Goal: Find contact information: Find contact information

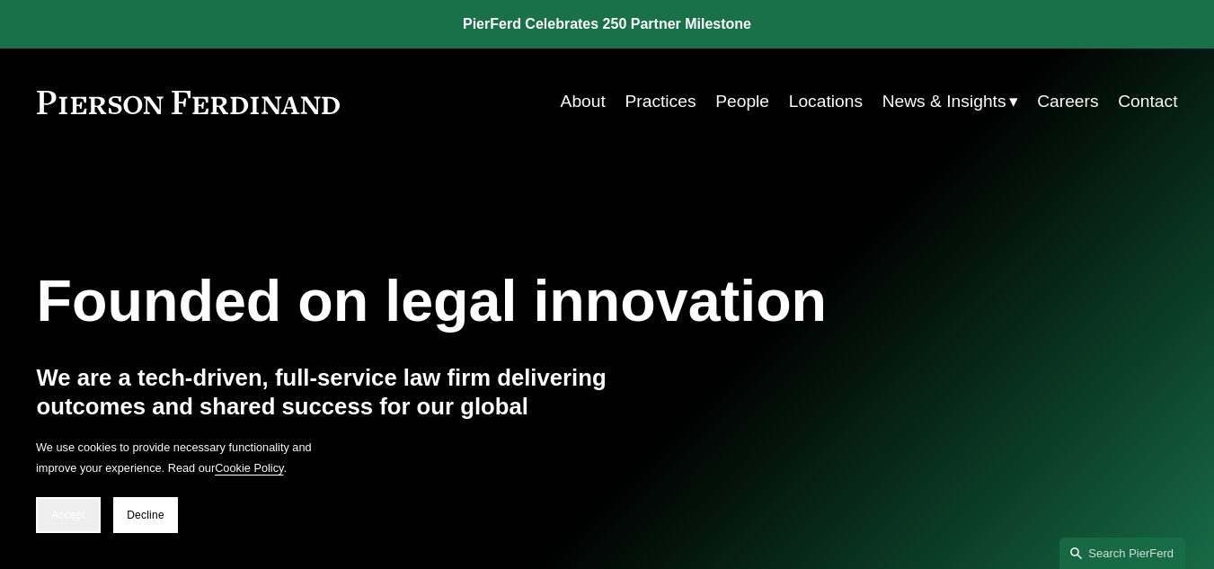
click at [74, 508] on button "Accept" at bounding box center [68, 515] width 65 height 36
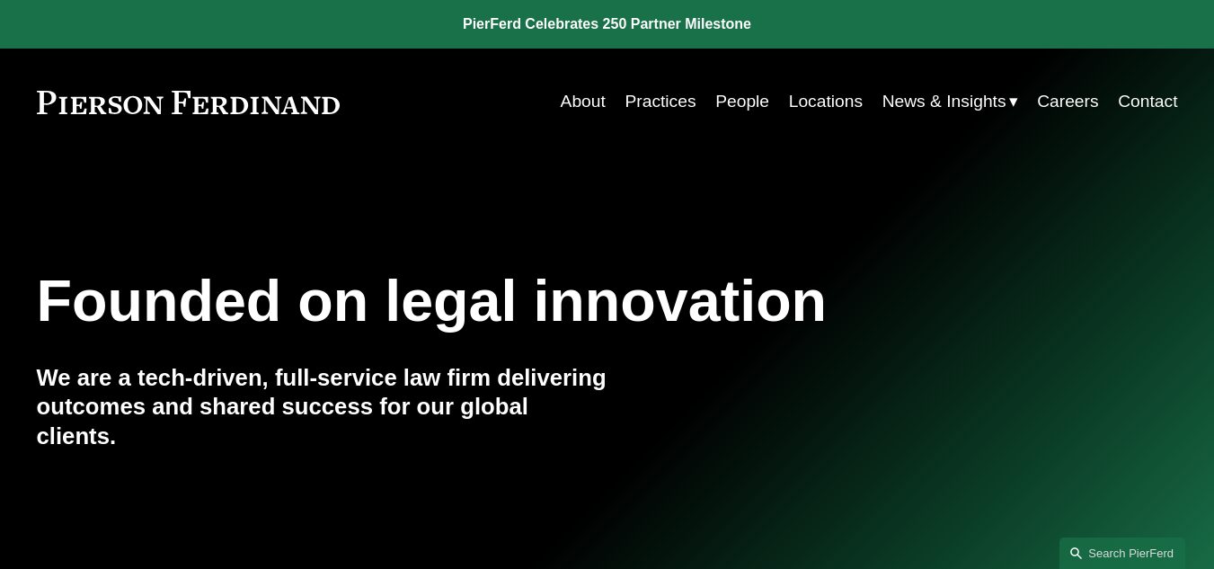
click at [570, 98] on link "About" at bounding box center [583, 101] width 45 height 34
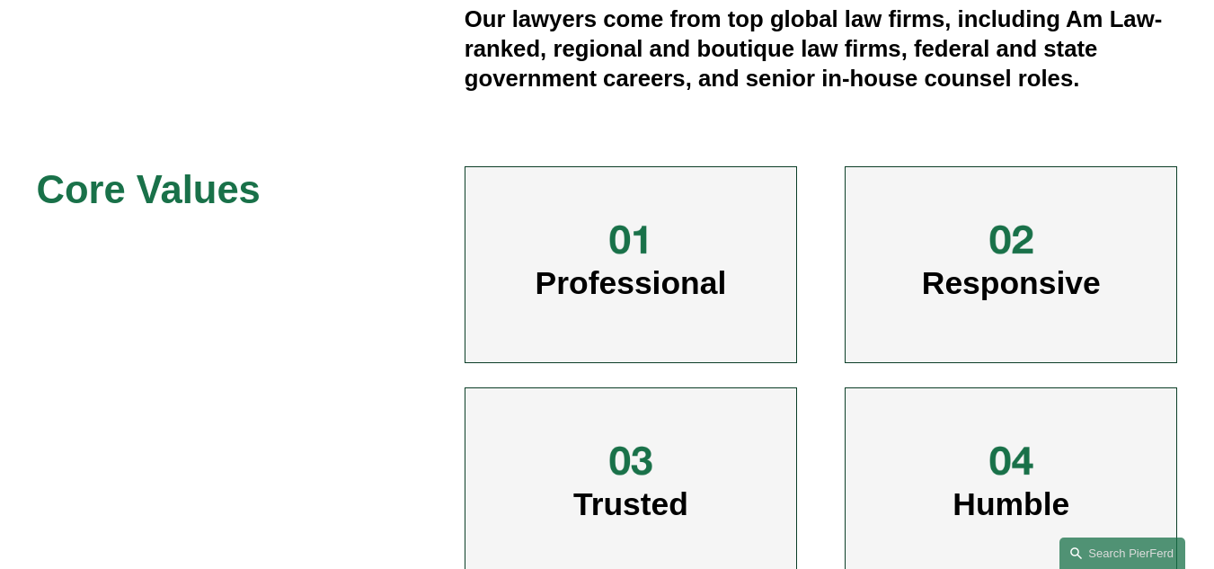
scroll to position [792, 0]
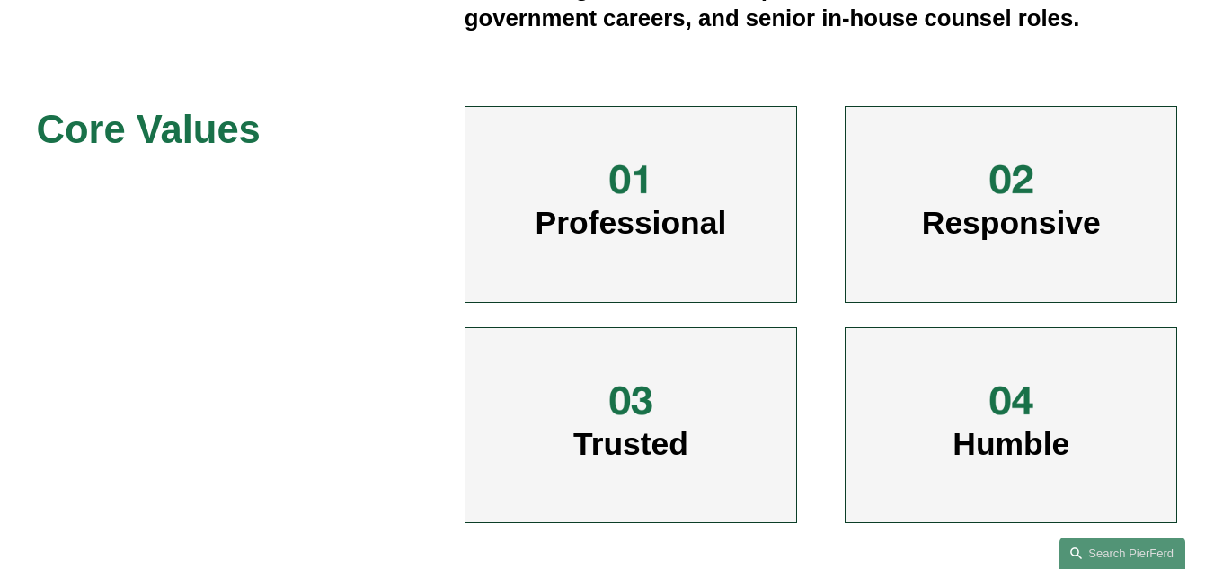
click at [630, 223] on span "Professional" at bounding box center [630, 223] width 191 height 36
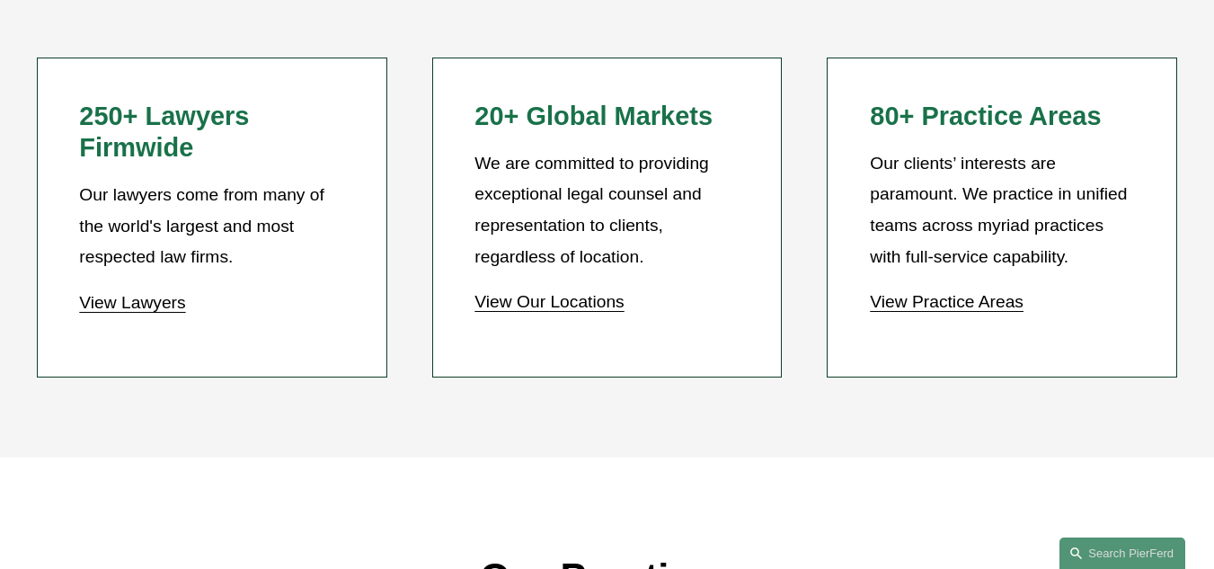
scroll to position [1582, 0]
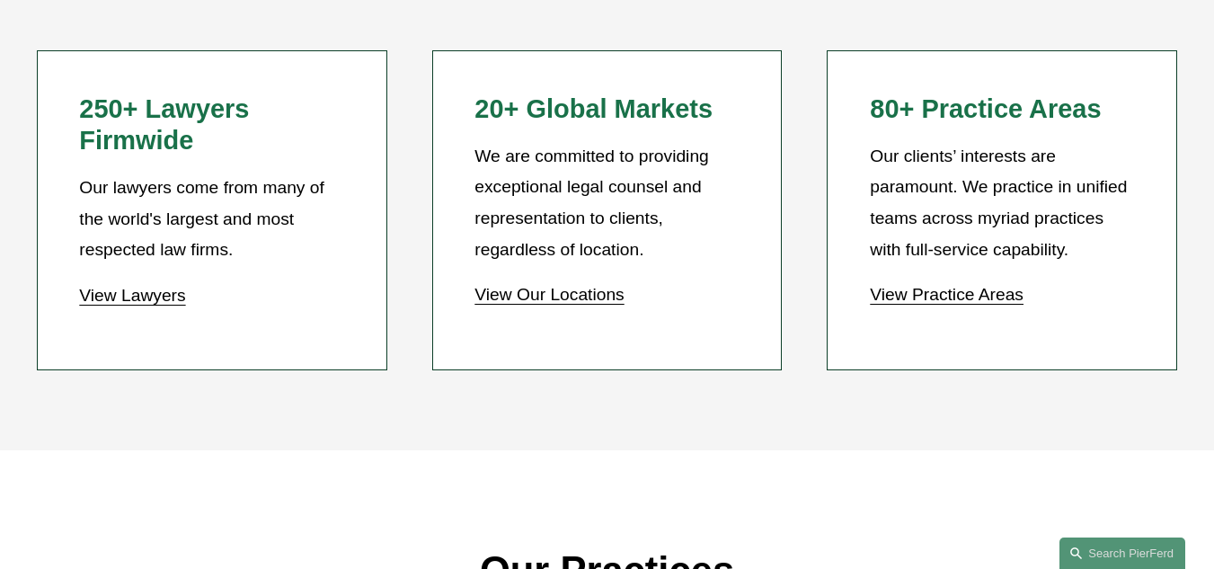
click at [609, 294] on link "View Our Locations" at bounding box center [548, 294] width 149 height 19
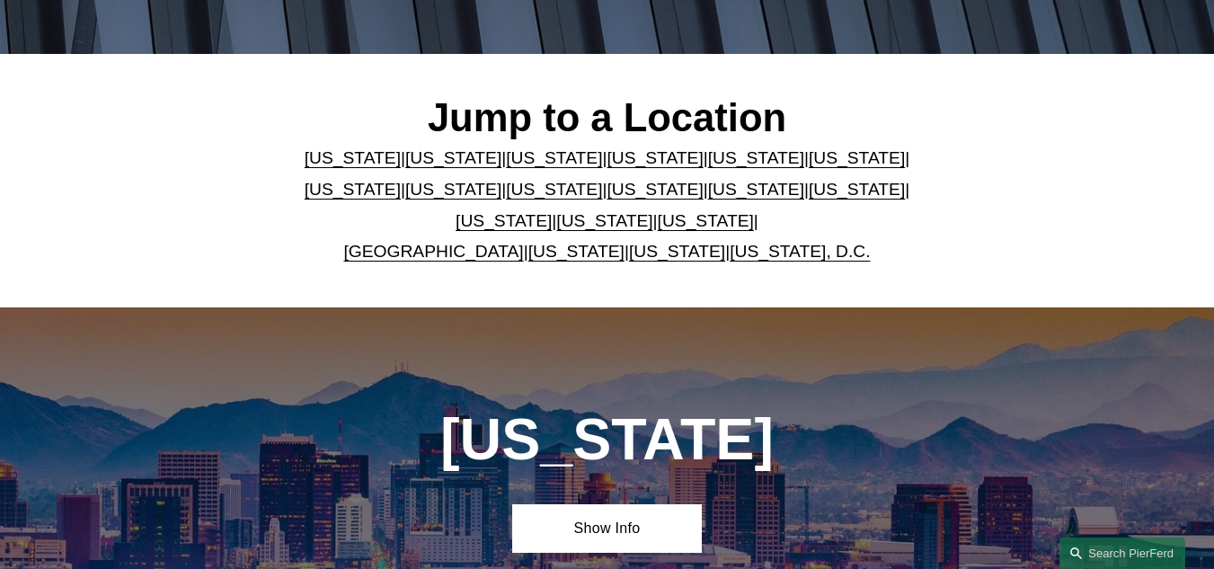
scroll to position [362, 0]
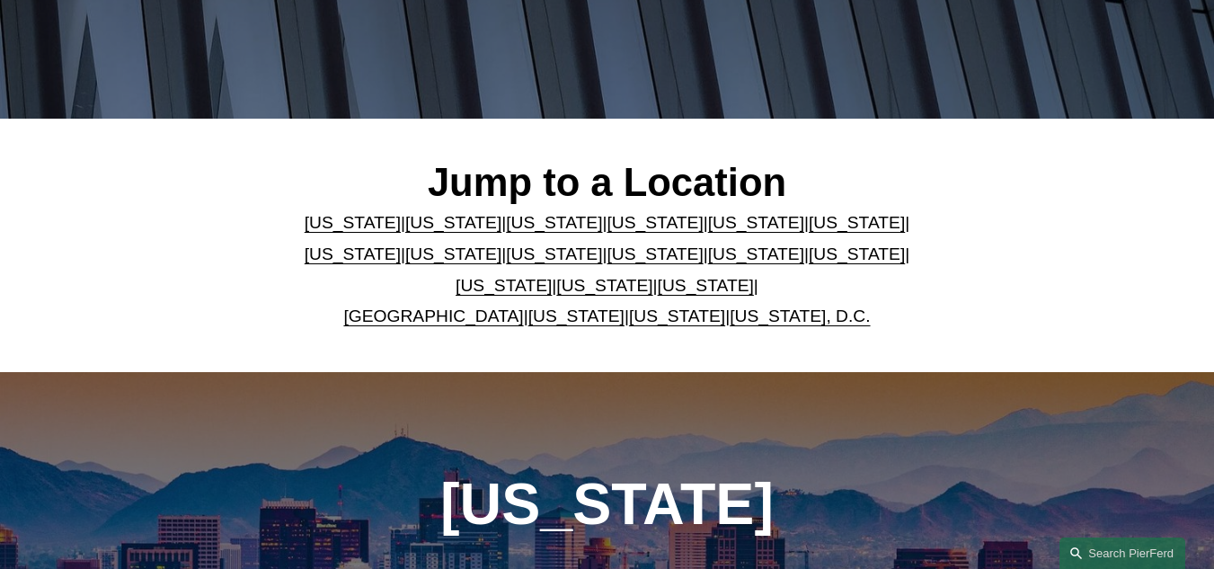
click at [456, 320] on link "United Kingdom" at bounding box center [433, 315] width 180 height 19
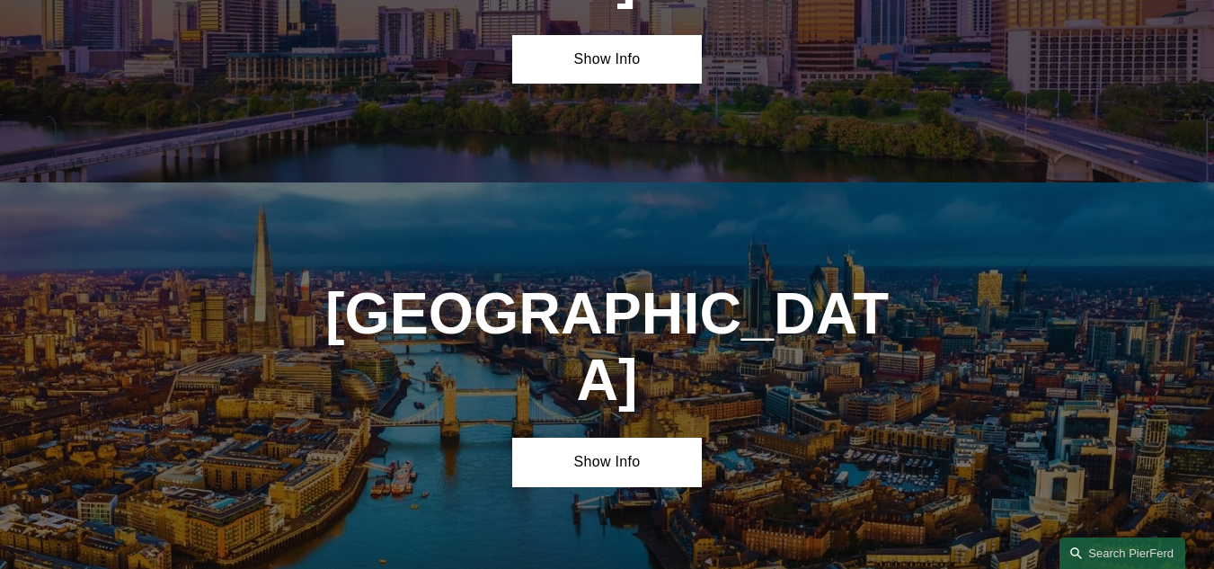
scroll to position [5946, 0]
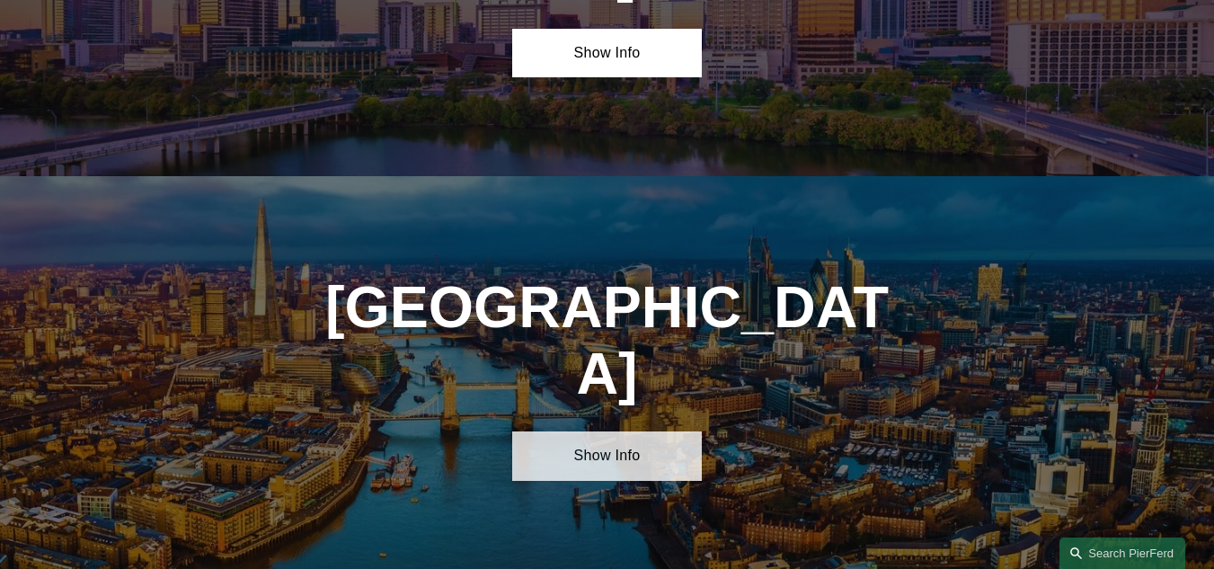
click at [642, 431] on link "Show Info" at bounding box center [607, 455] width 190 height 49
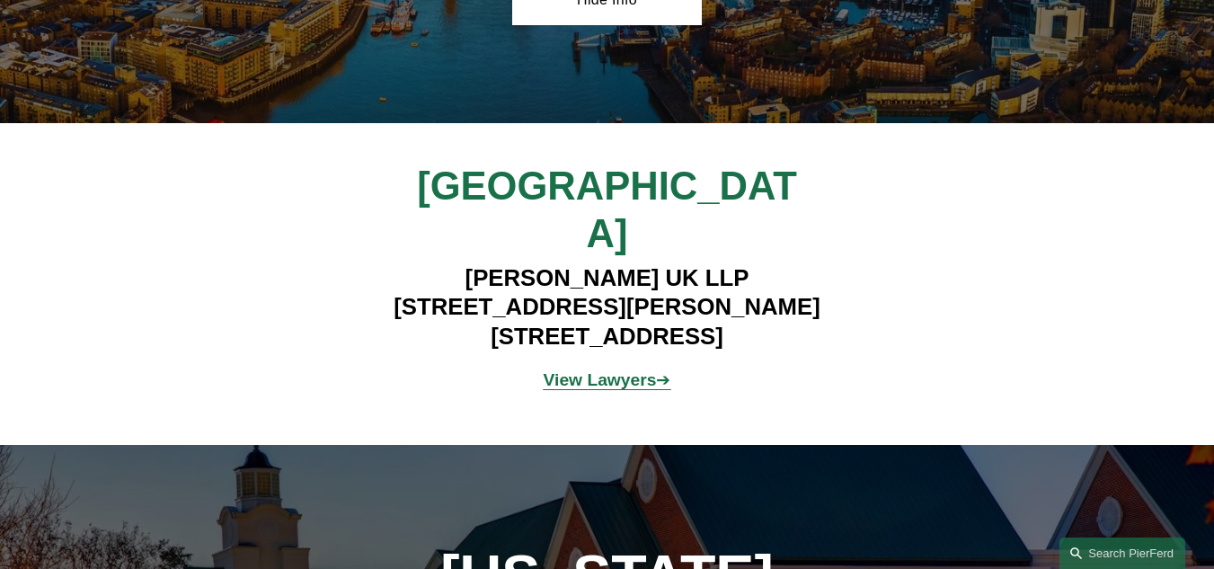
scroll to position [6415, 0]
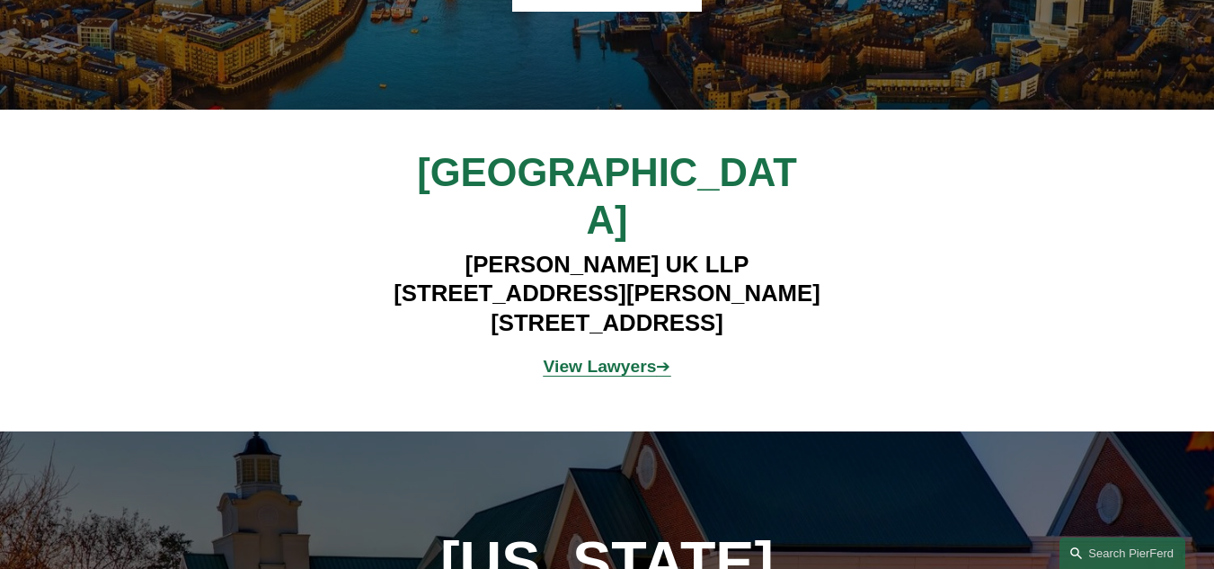
click at [597, 357] on strong "View Lawyers" at bounding box center [600, 366] width 113 height 19
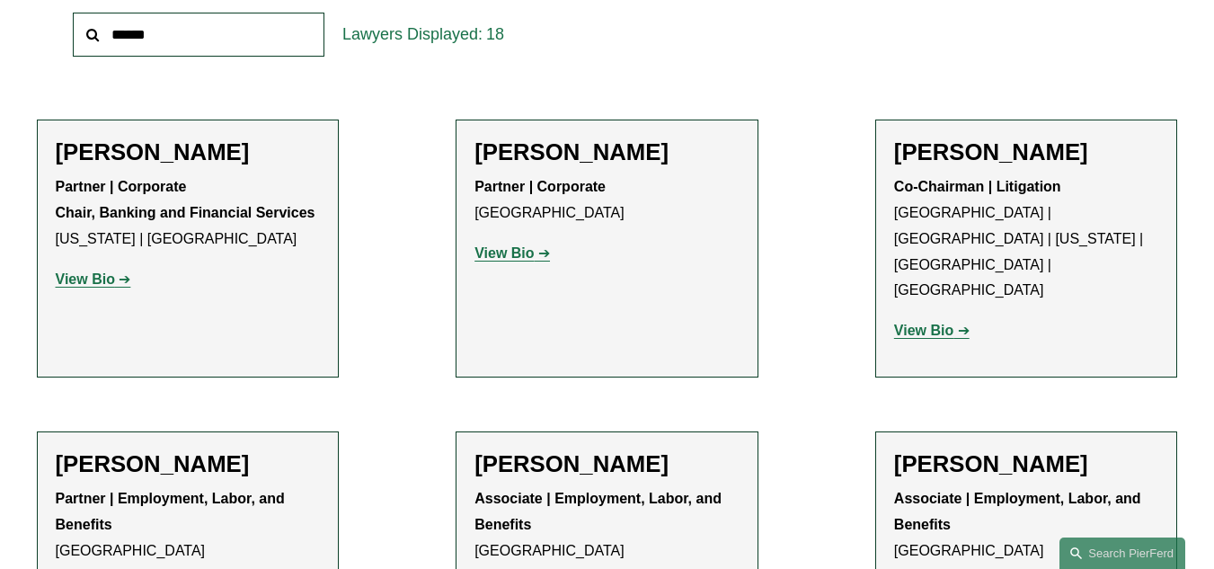
scroll to position [638, 0]
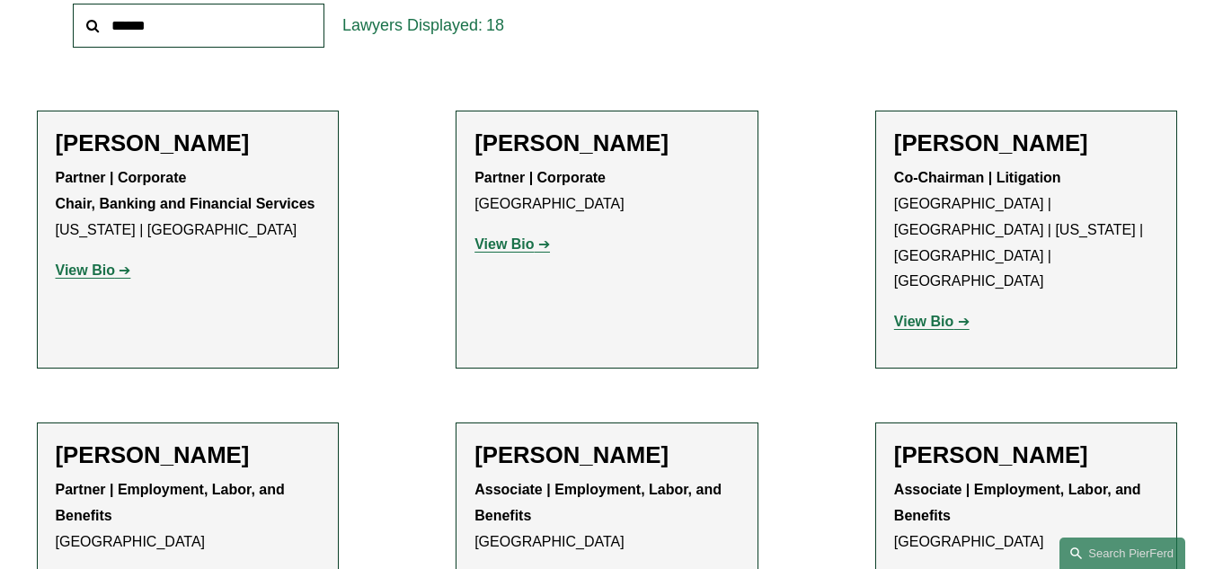
click at [101, 274] on strong "View Bio" at bounding box center [85, 269] width 59 height 15
click at [500, 252] on strong "View Bio" at bounding box center [503, 243] width 59 height 15
click at [520, 243] on strong "View Bio" at bounding box center [503, 243] width 59 height 15
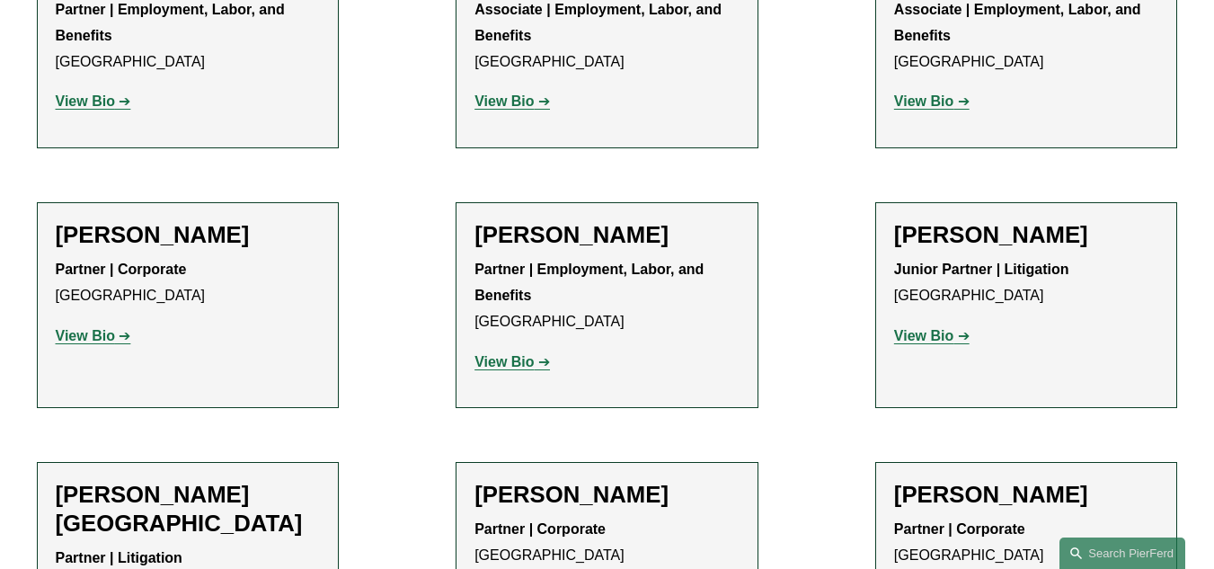
scroll to position [1129, 0]
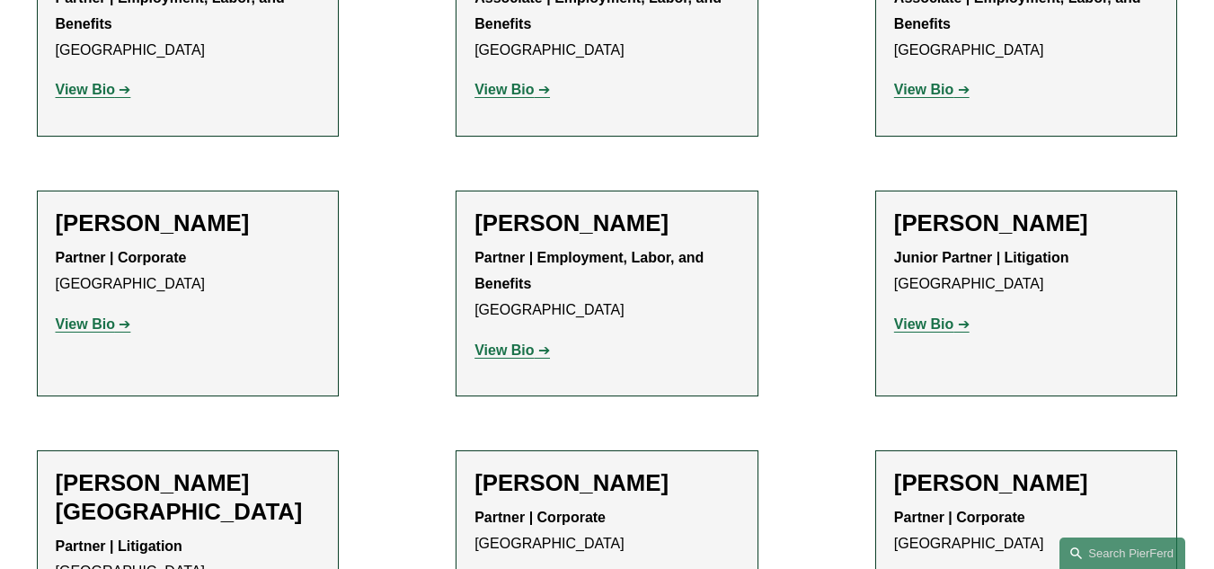
click at [75, 316] on strong "View Bio" at bounding box center [85, 323] width 59 height 15
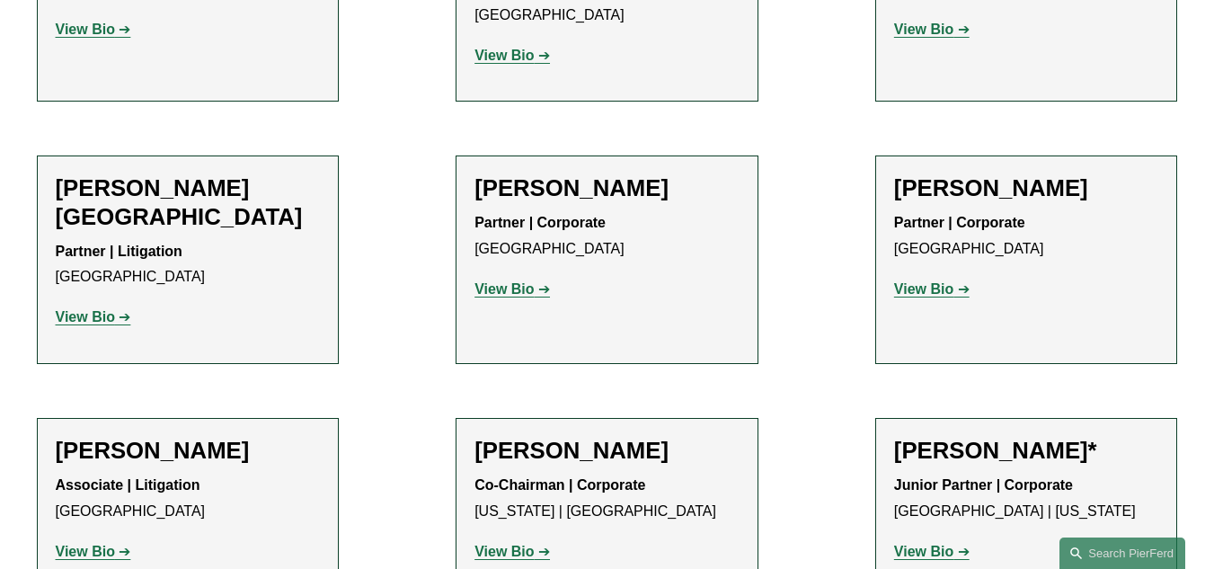
scroll to position [1442, 0]
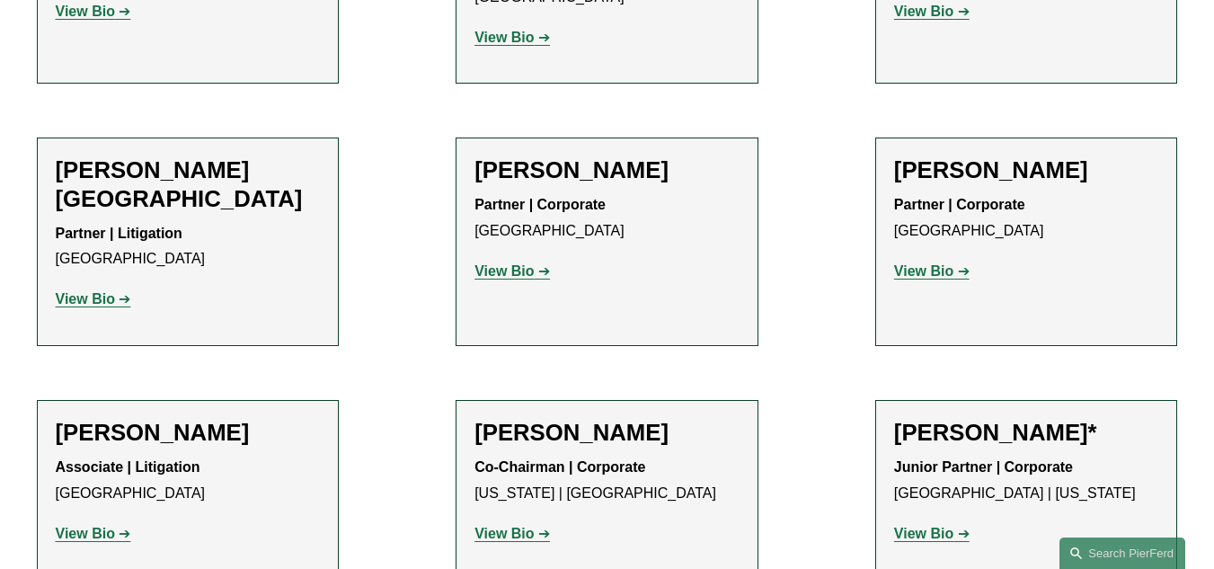
click at [96, 291] on strong "View Bio" at bounding box center [85, 298] width 59 height 15
click at [509, 263] on strong "View Bio" at bounding box center [503, 270] width 59 height 15
click at [934, 263] on strong "View Bio" at bounding box center [923, 270] width 59 height 15
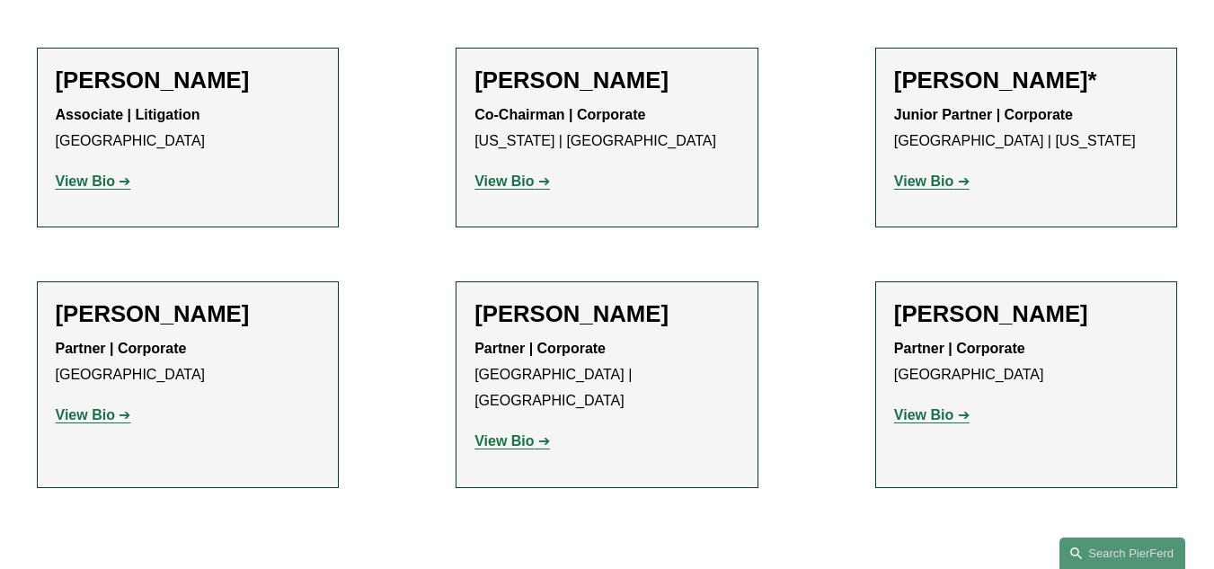
scroll to position [1803, 0]
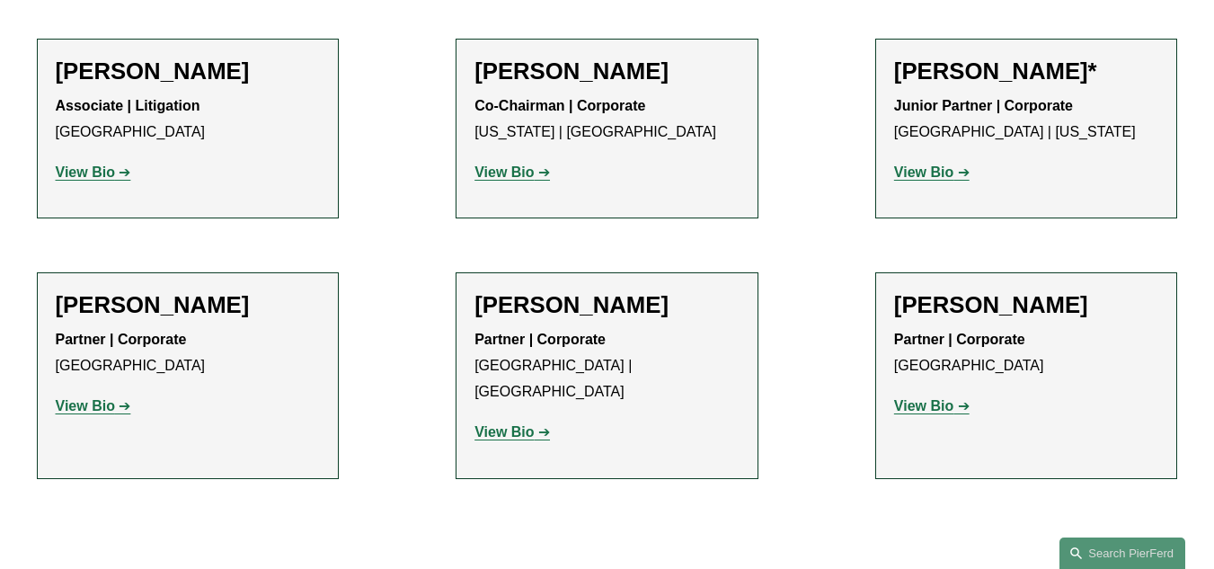
click at [97, 398] on strong "View Bio" at bounding box center [85, 405] width 59 height 15
click at [103, 398] on strong "View Bio" at bounding box center [85, 405] width 59 height 15
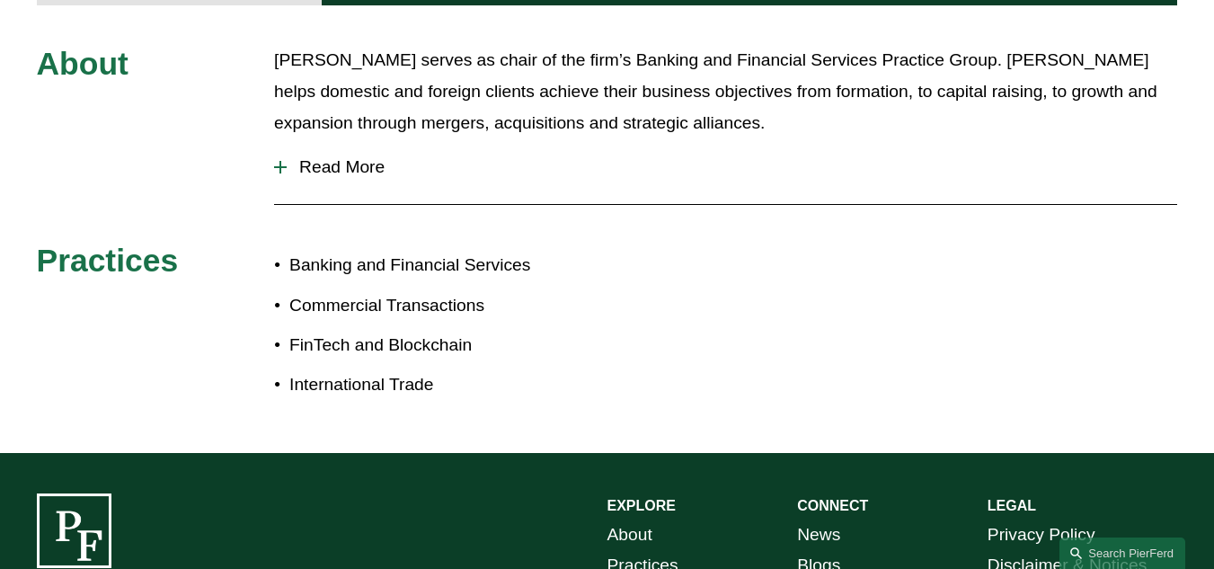
scroll to position [873, 0]
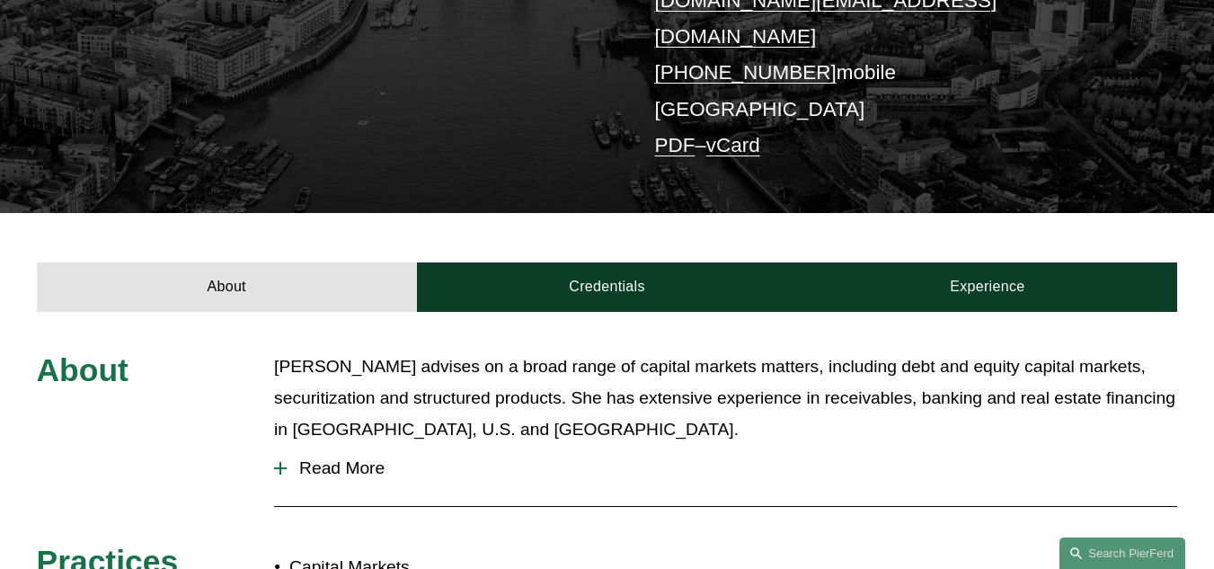
scroll to position [404, 0]
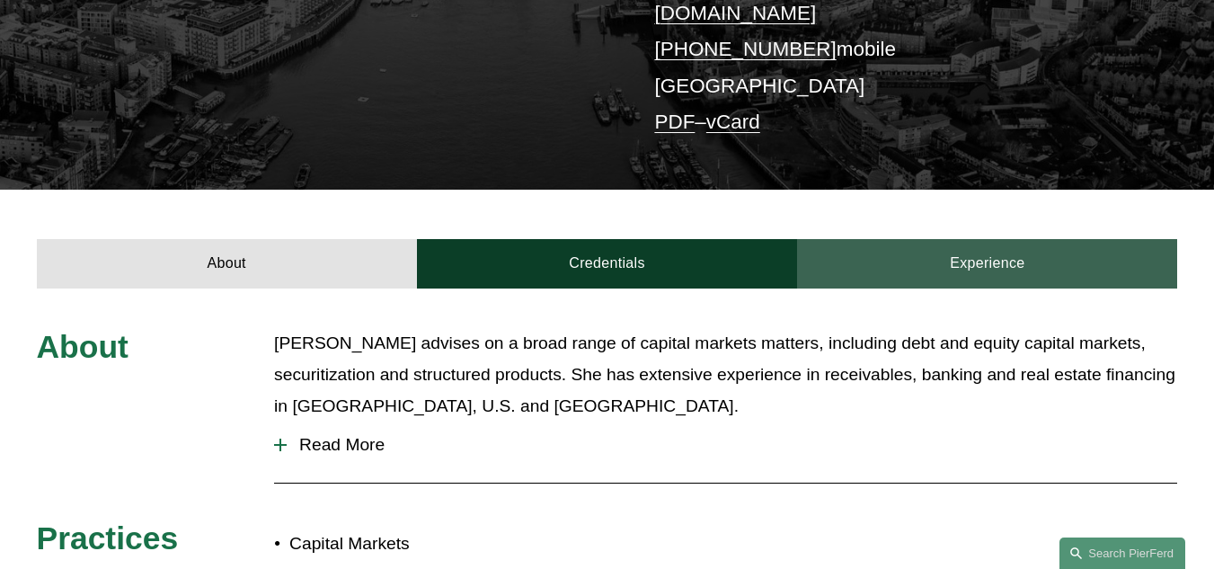
click at [914, 239] on link "Experience" at bounding box center [987, 263] width 380 height 49
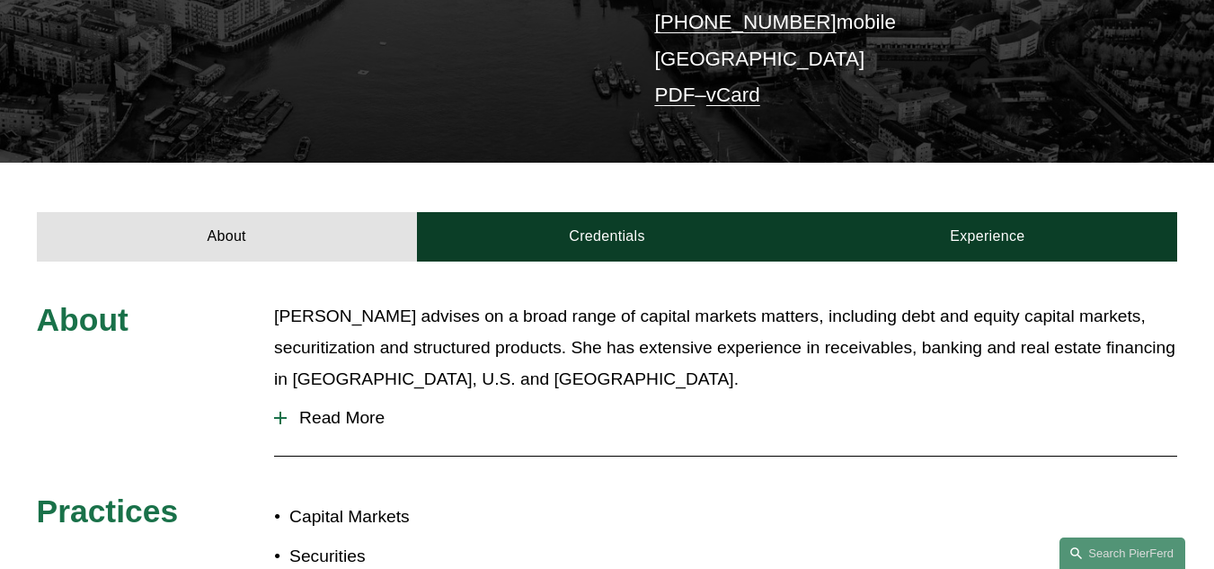
scroll to position [427, 0]
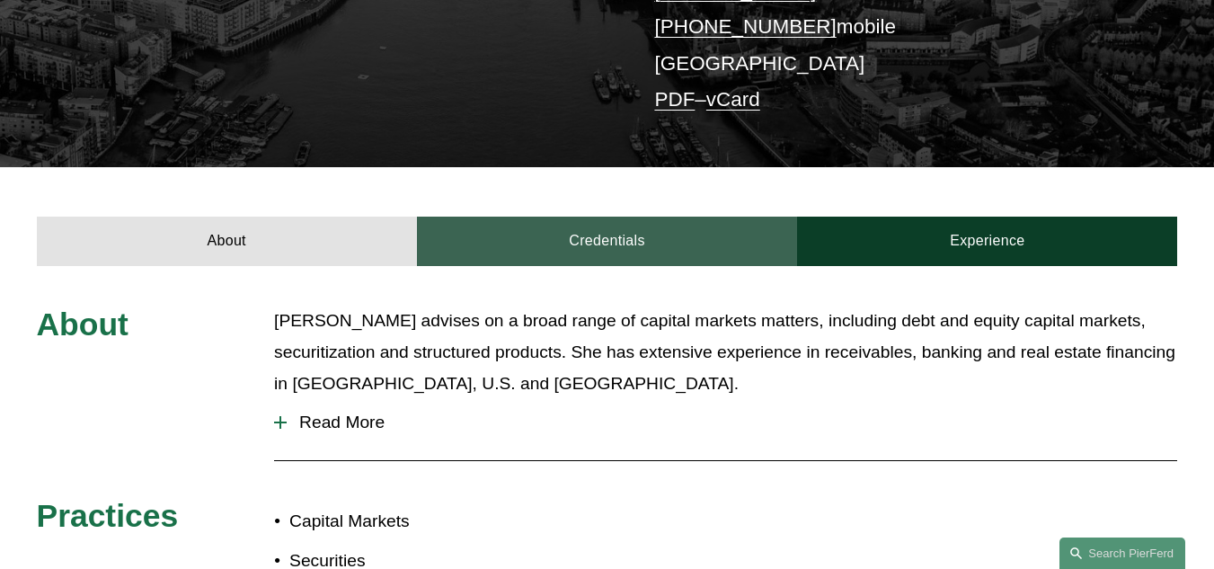
click at [578, 217] on link "Credentials" at bounding box center [607, 241] width 380 height 49
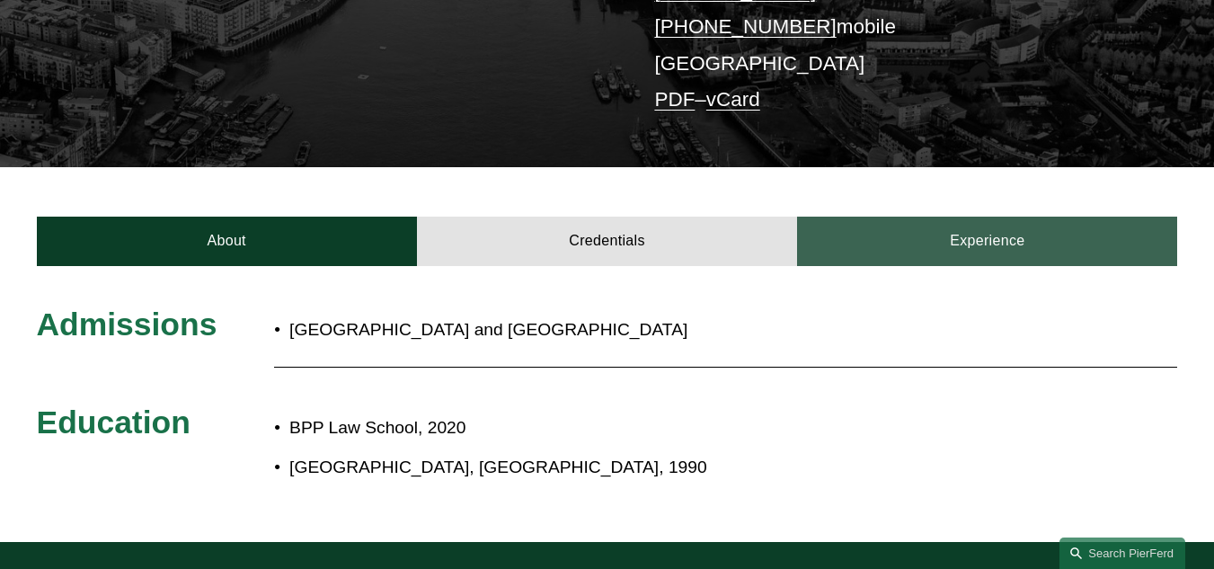
click at [933, 217] on link "Experience" at bounding box center [987, 241] width 380 height 49
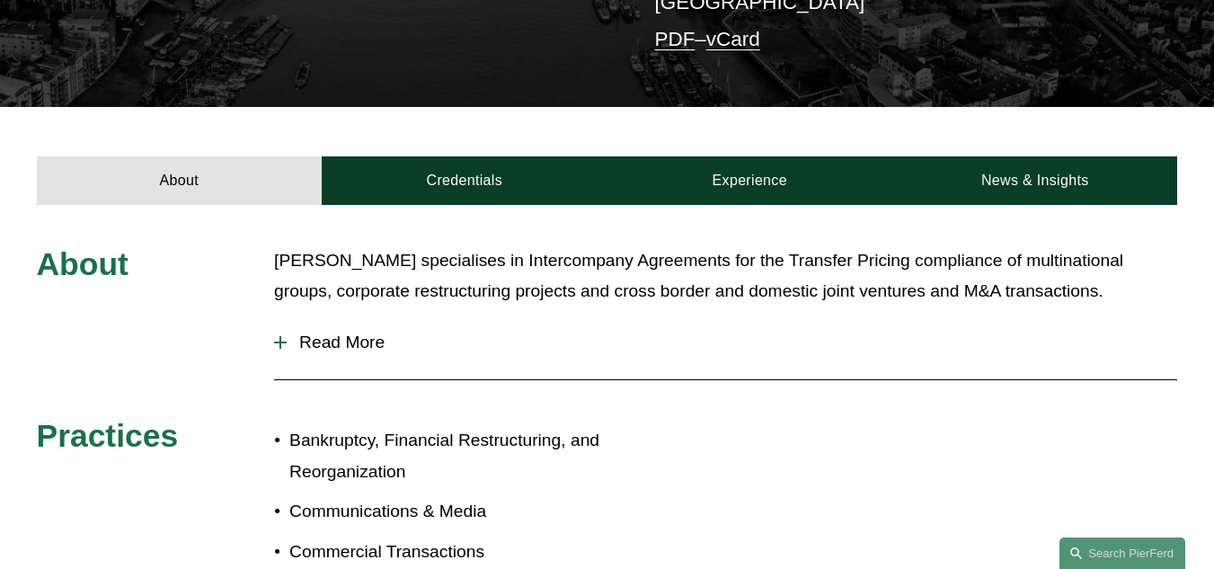
scroll to position [500, 0]
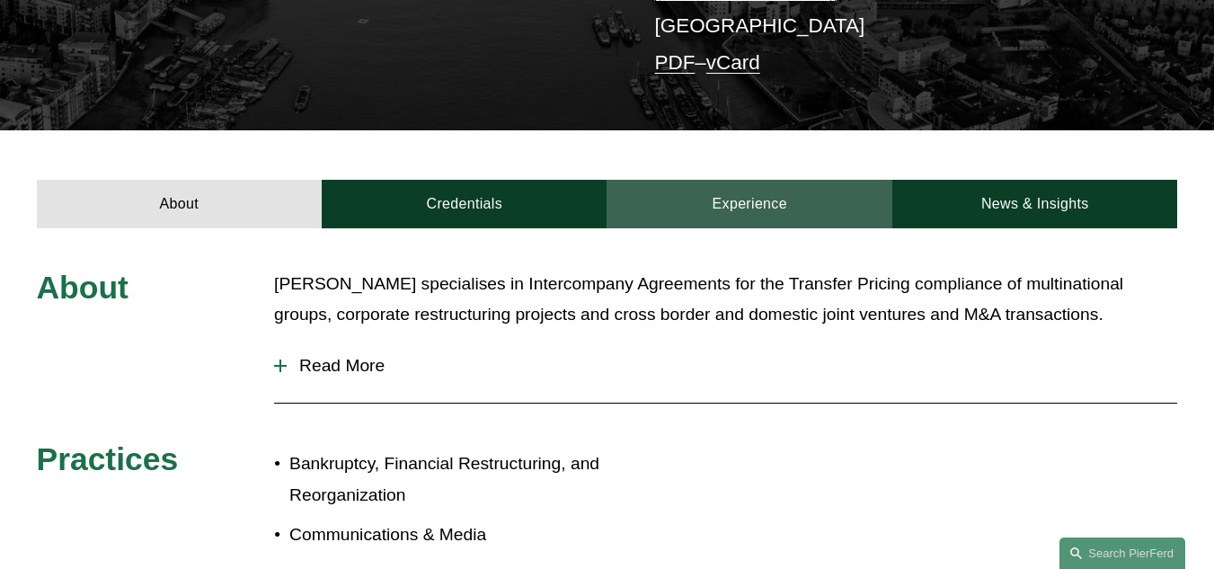
click at [736, 180] on link "Experience" at bounding box center [749, 204] width 286 height 49
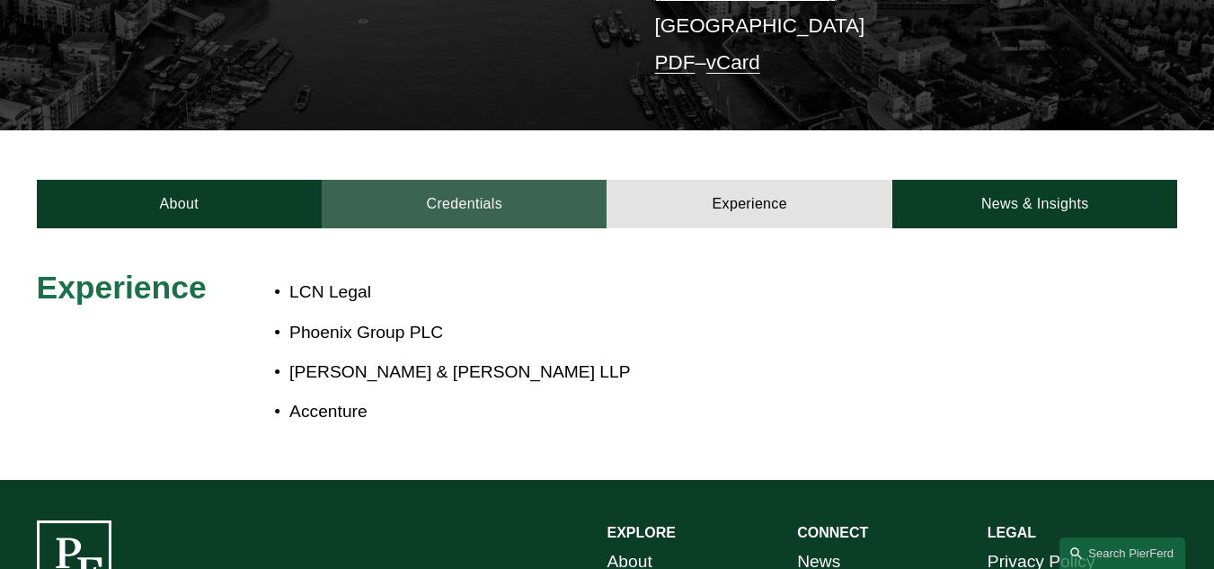
click at [532, 181] on link "Credentials" at bounding box center [464, 204] width 285 height 49
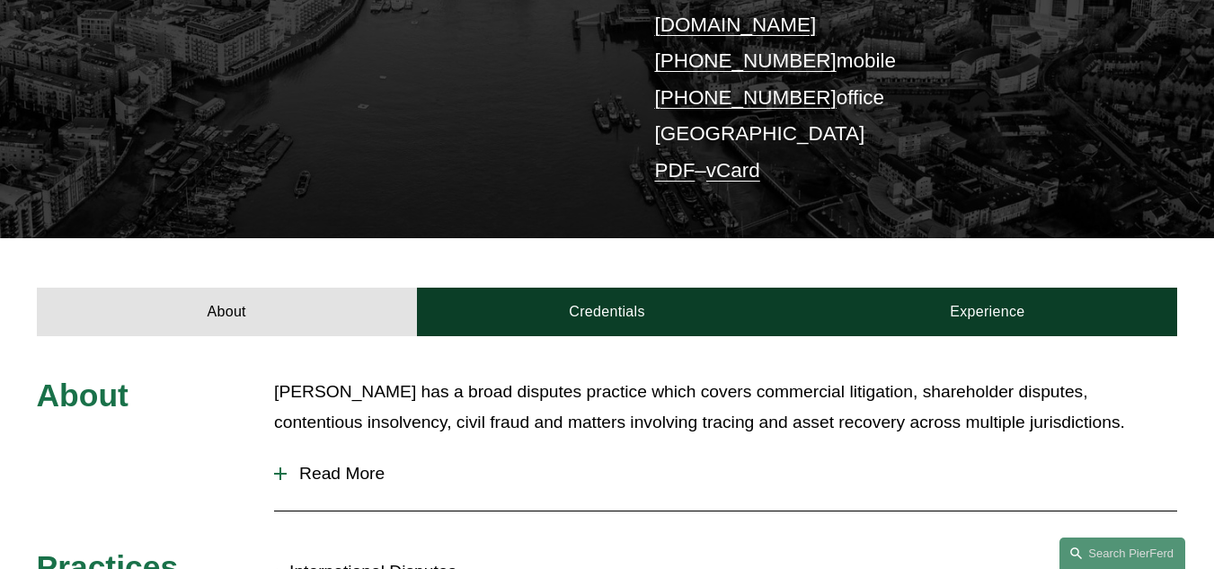
scroll to position [436, 0]
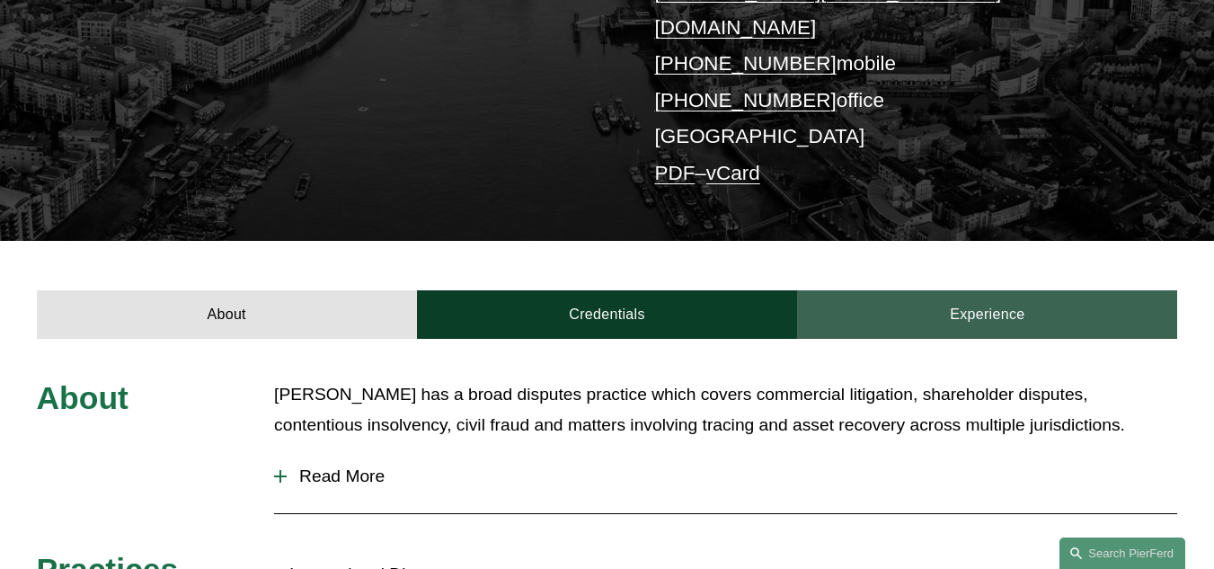
click at [999, 290] on link "Experience" at bounding box center [987, 314] width 380 height 49
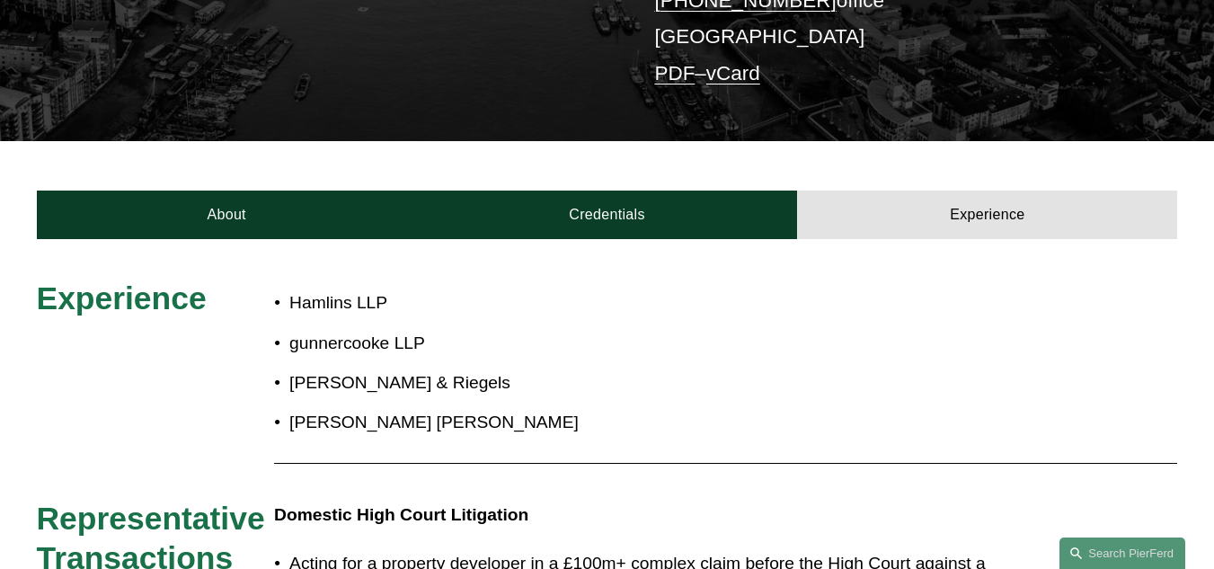
scroll to position [529, 0]
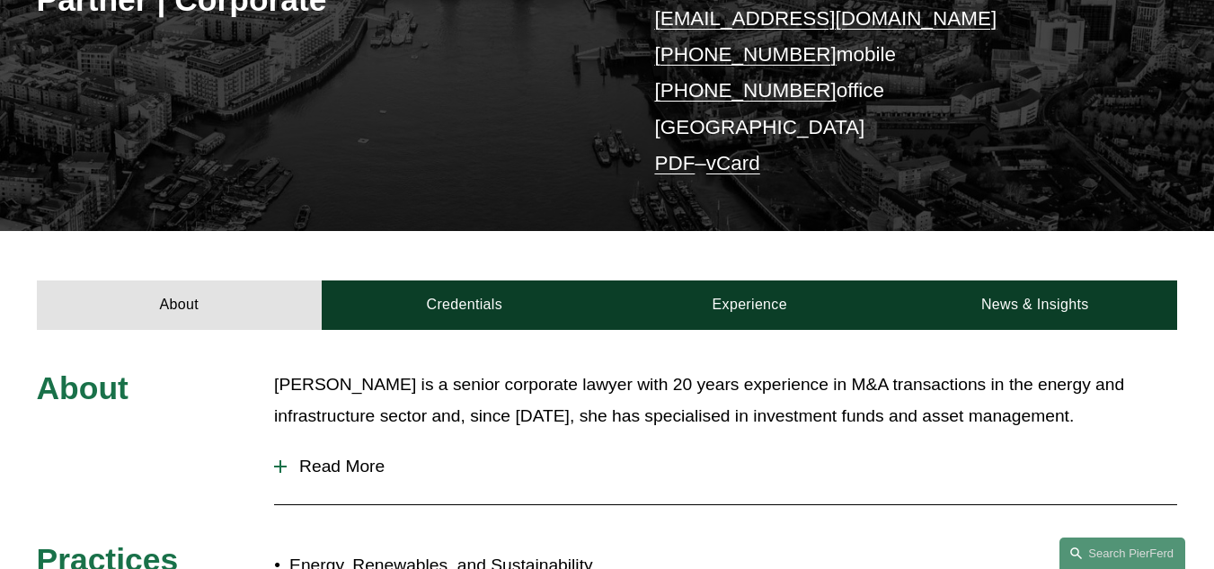
scroll to position [367, 0]
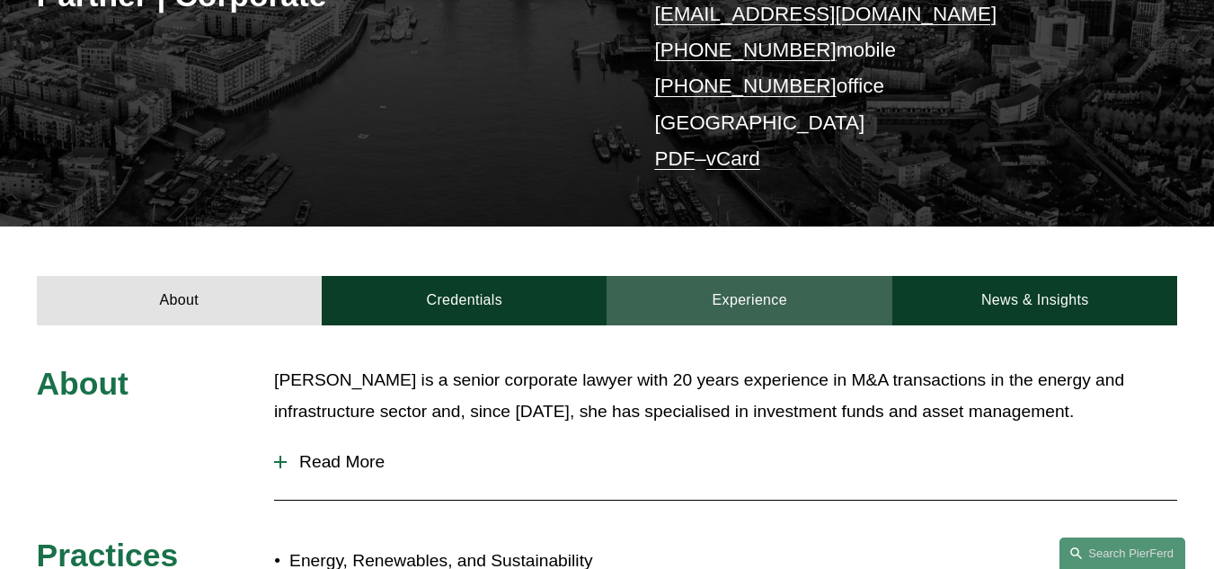
click at [743, 311] on link "Experience" at bounding box center [749, 300] width 286 height 49
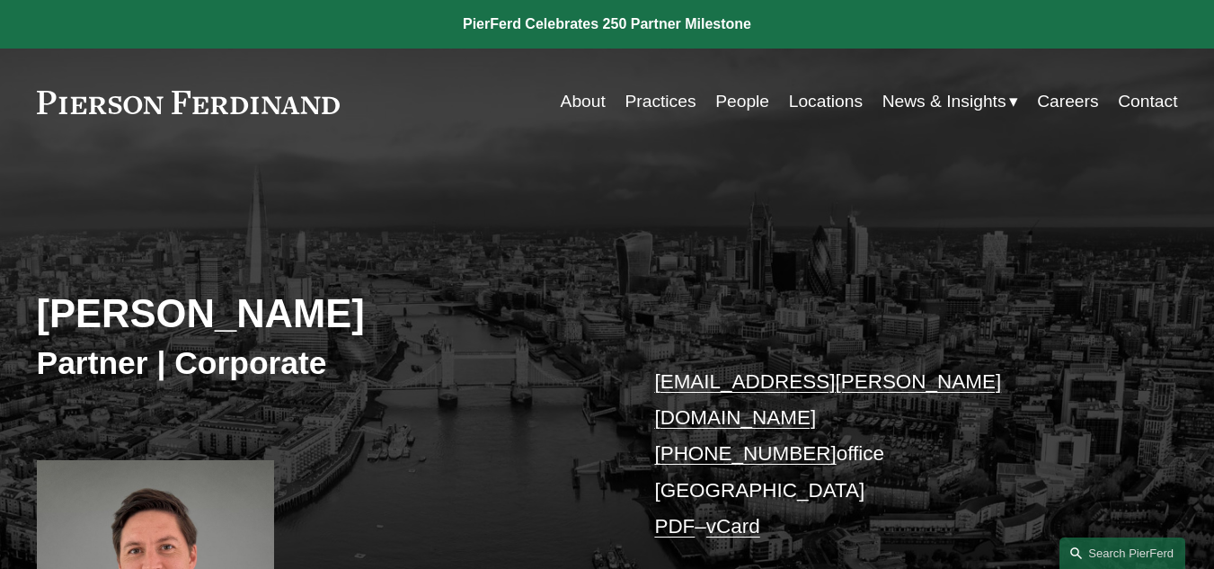
drag, startPoint x: 1213, startPoint y: 99, endPoint x: 1219, endPoint y: 189, distance: 90.1
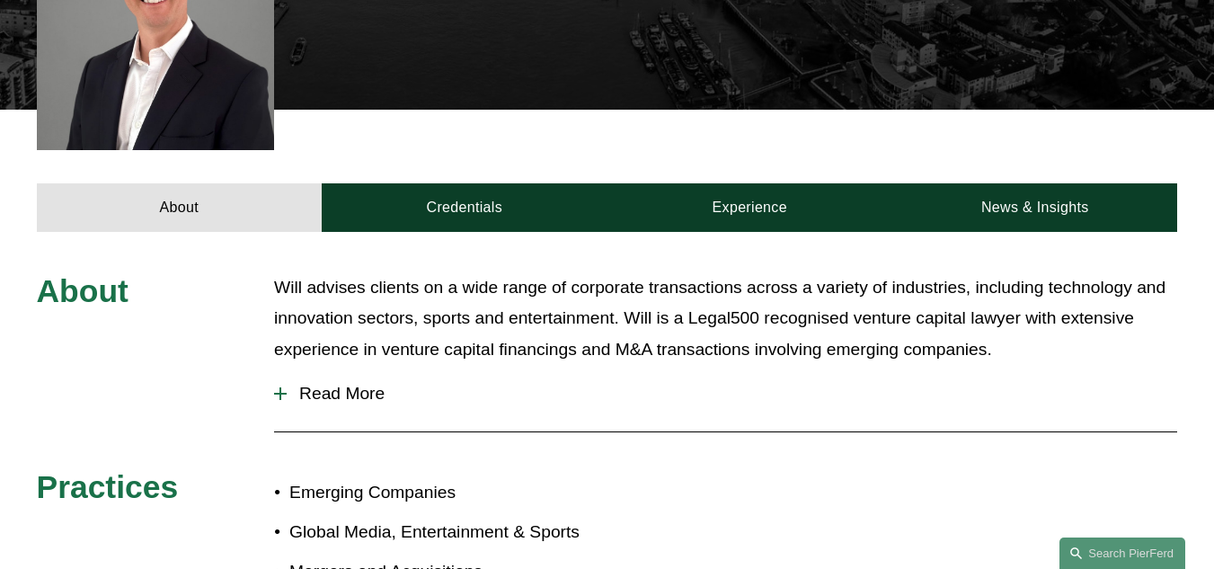
scroll to position [575, 0]
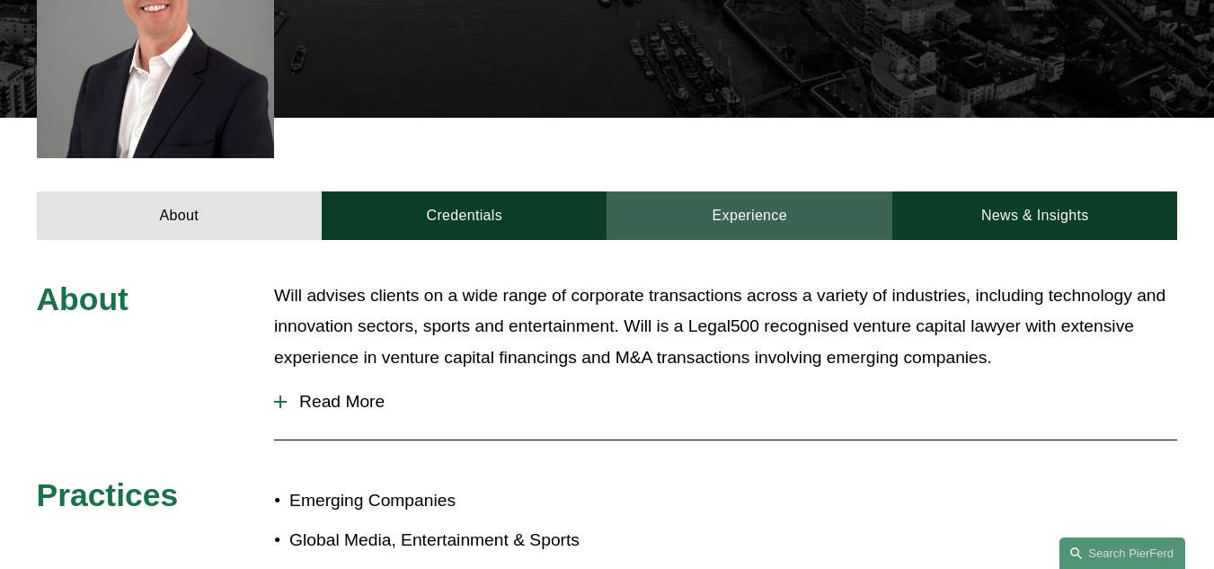
click at [763, 191] on link "Experience" at bounding box center [749, 215] width 286 height 49
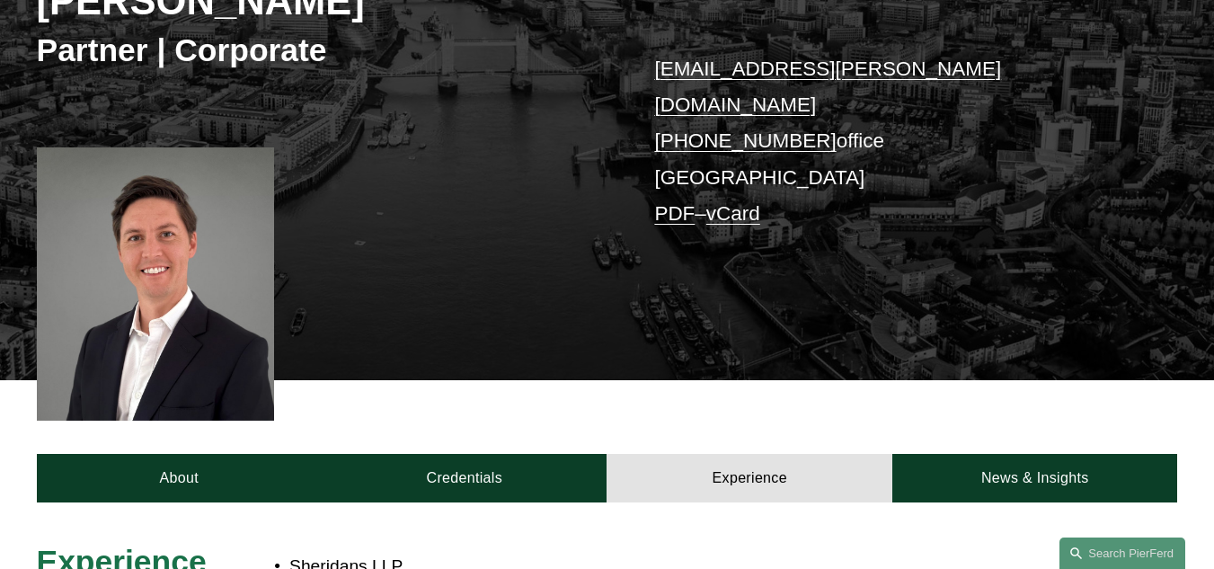
scroll to position [304, 0]
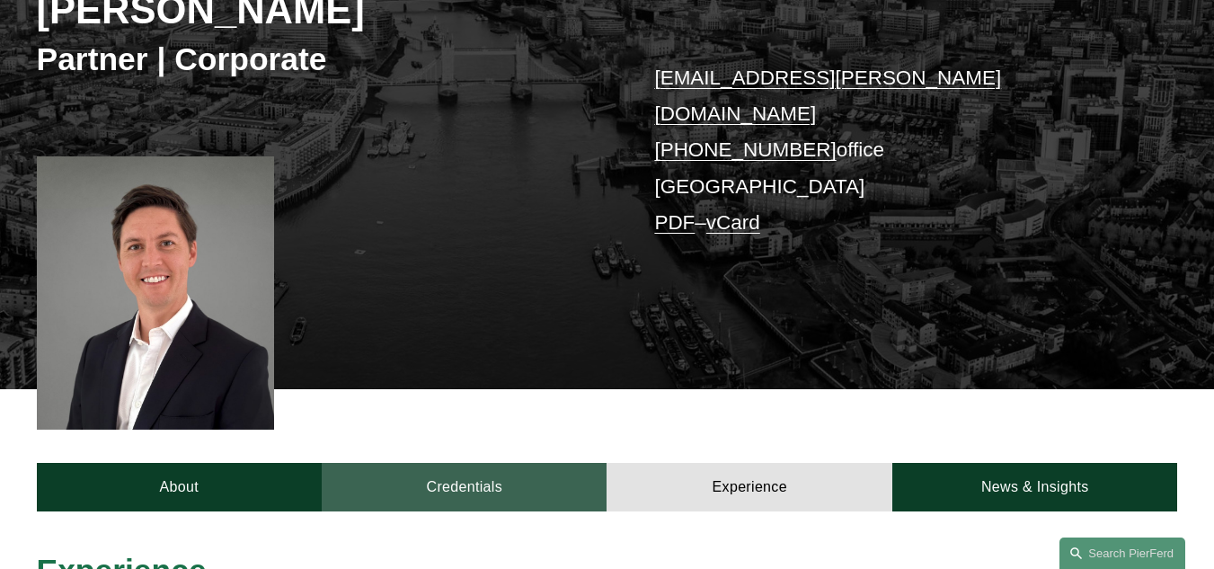
click at [444, 463] on link "Credentials" at bounding box center [464, 487] width 285 height 49
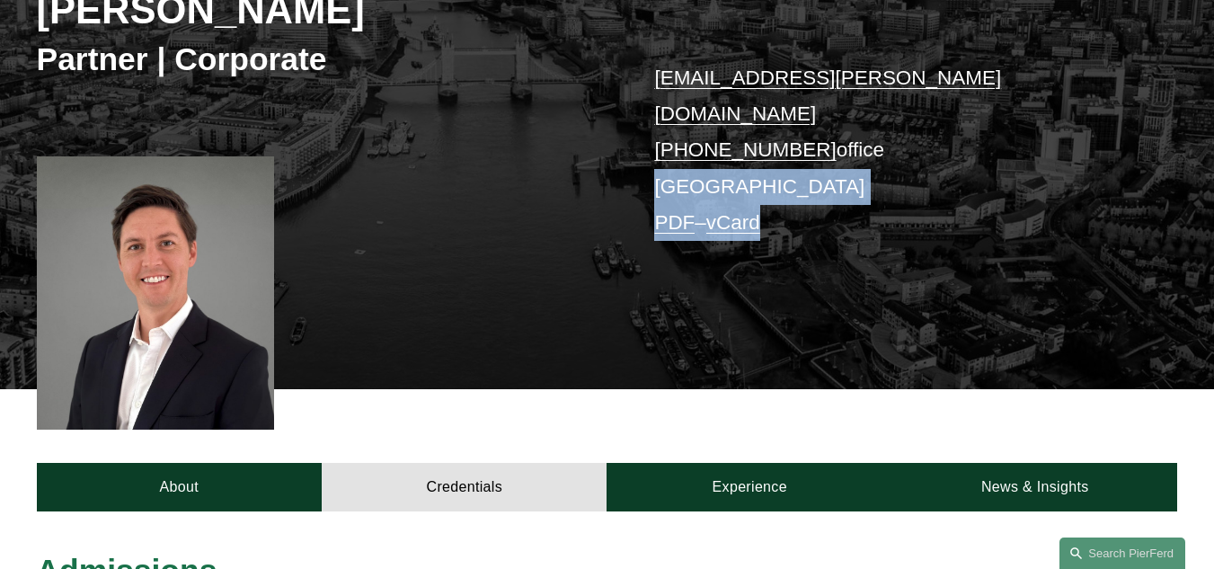
drag, startPoint x: 1213, startPoint y: 148, endPoint x: 1226, endPoint y: 232, distance: 84.5
click at [1213, 232] on html "0 PierFerd Celebrates 250 Partner Milestone Skip to Content" at bounding box center [607, 484] width 1214 height 1577
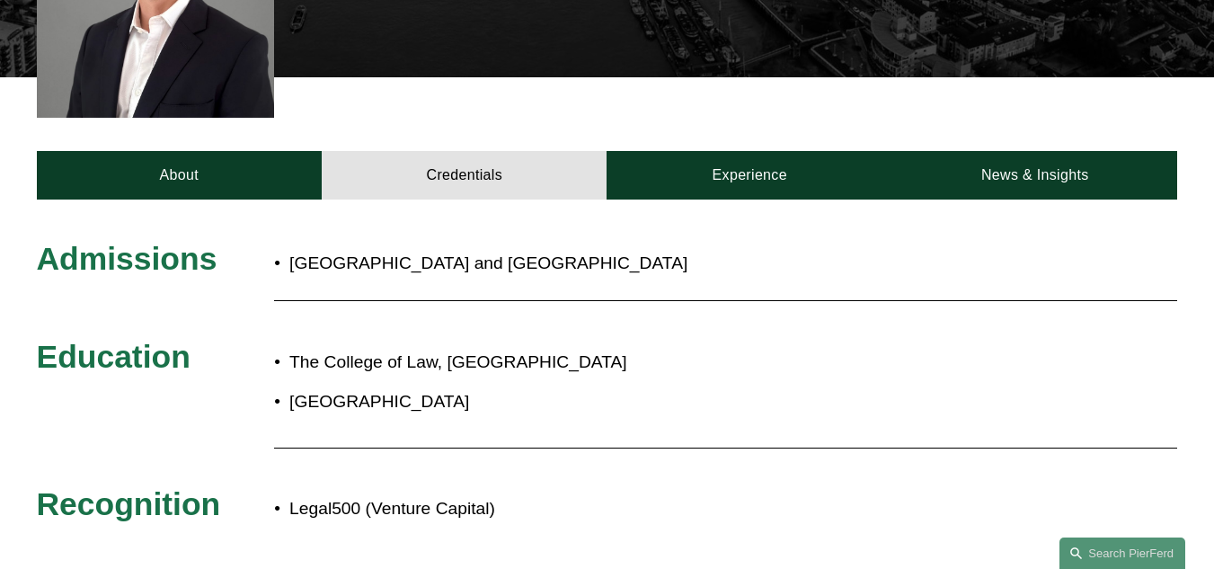
scroll to position [610, 0]
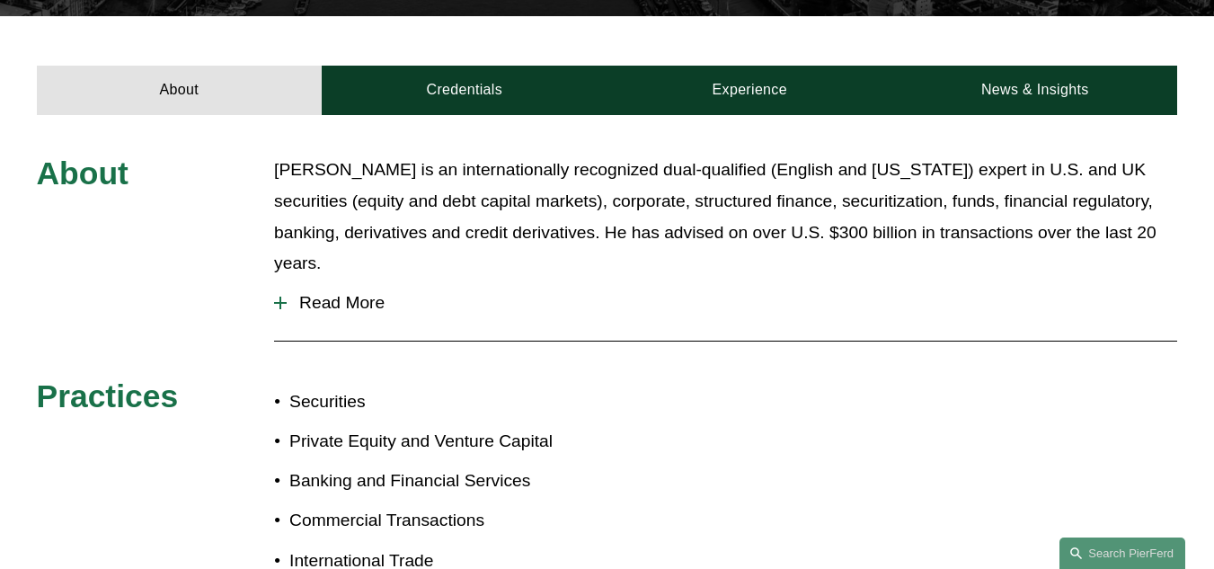
scroll to position [583, 0]
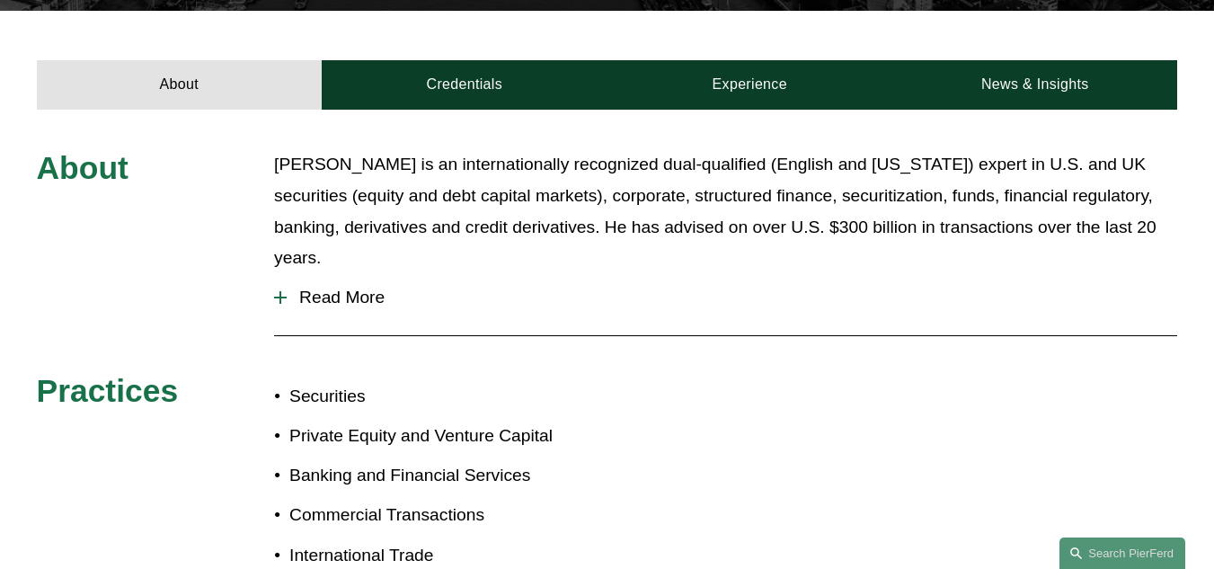
click at [352, 288] on span "Read More" at bounding box center [732, 298] width 890 height 20
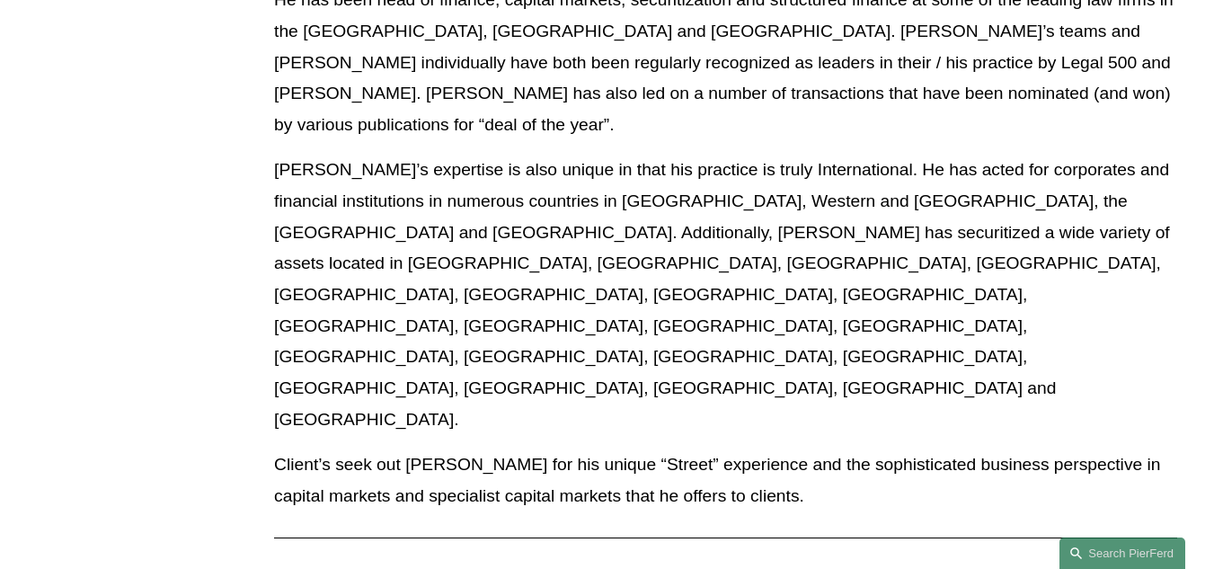
scroll to position [1138, 0]
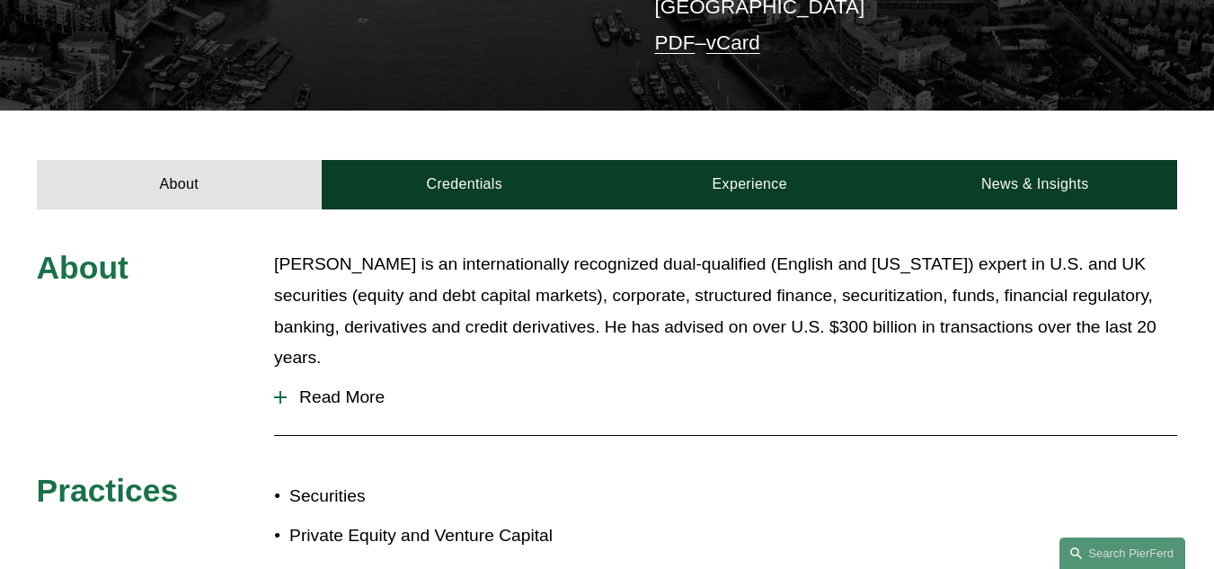
scroll to position [489, 0]
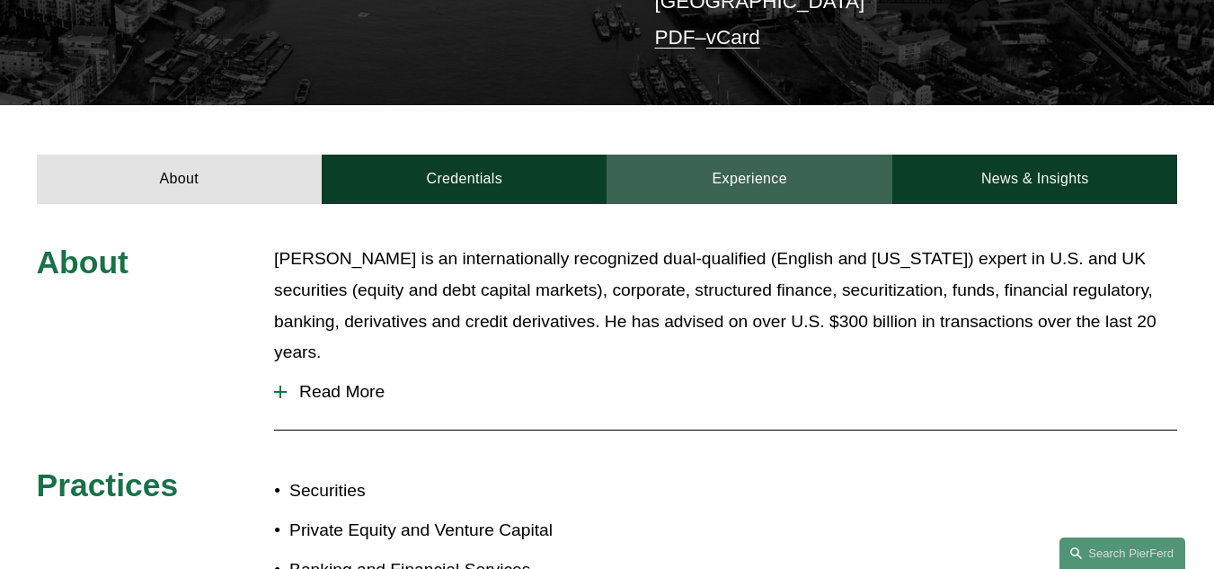
click at [771, 155] on link "Experience" at bounding box center [749, 179] width 286 height 49
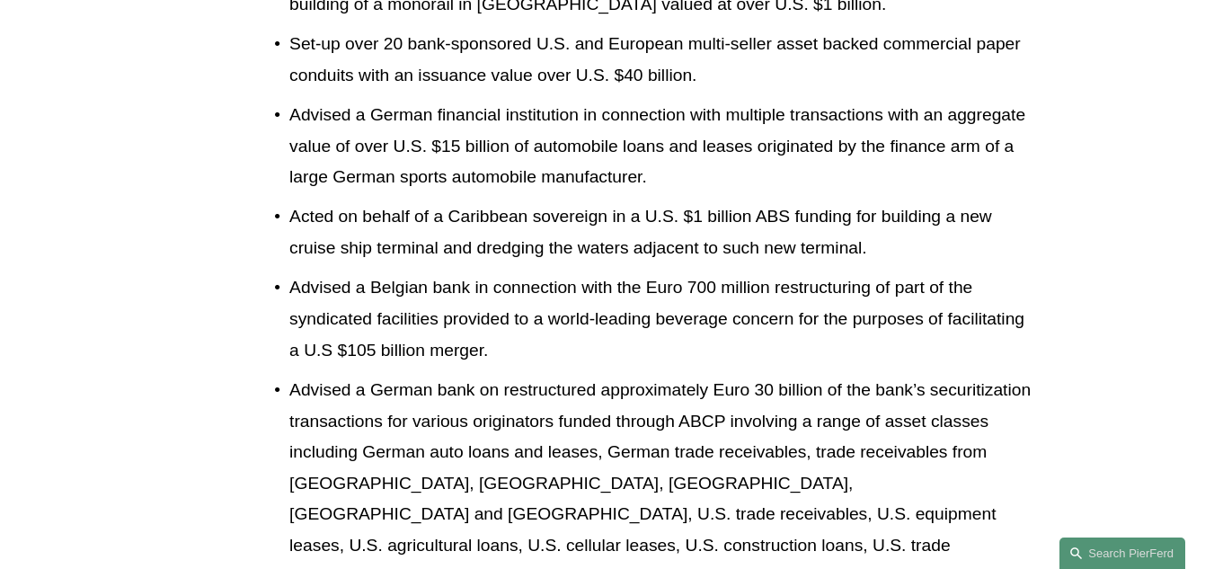
scroll to position [1540, 0]
